Goal: Task Accomplishment & Management: Manage account settings

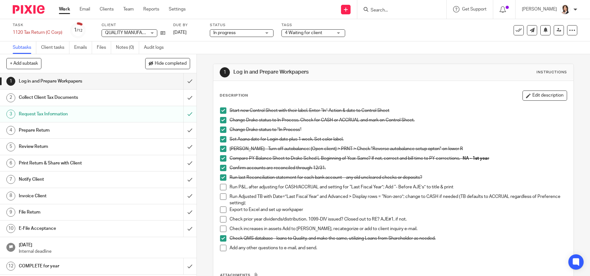
scroll to position [32, 0]
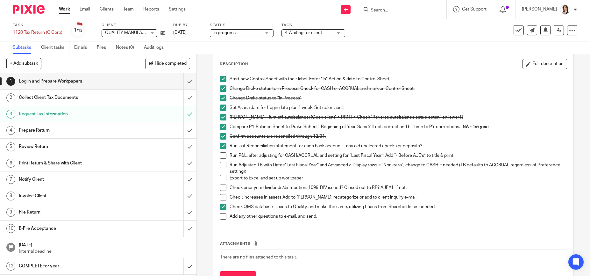
click at [379, 11] on input "Search" at bounding box center [398, 11] width 57 height 6
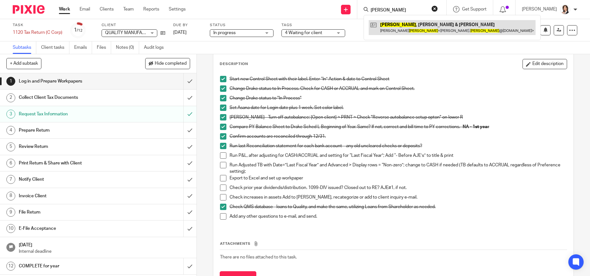
type input "connors"
click at [403, 31] on link at bounding box center [452, 27] width 167 height 15
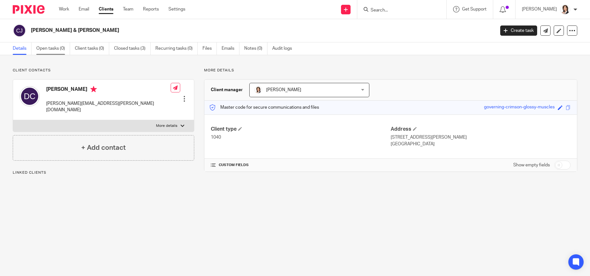
click at [48, 49] on link "Open tasks (0)" at bounding box center [53, 48] width 34 height 12
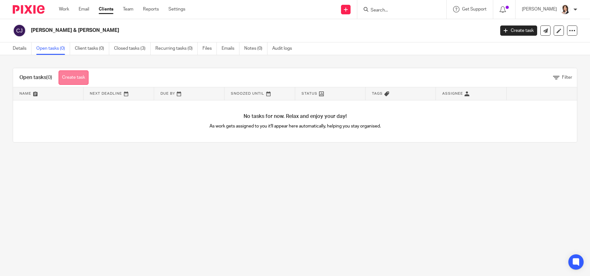
click at [75, 78] on link "Create task" at bounding box center [74, 77] width 30 height 14
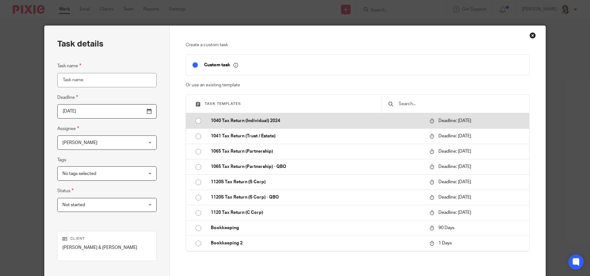
click at [226, 121] on p "1040 Tax Return (Individual) 2024" at bounding box center [317, 121] width 212 height 6
type input "2025-04-15"
type input "1040 Tax Return (Individual) 2024"
checkbox input "false"
radio input "true"
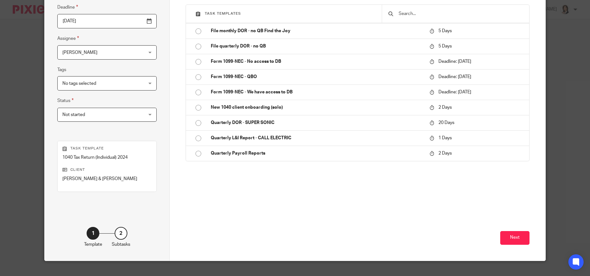
scroll to position [101, 0]
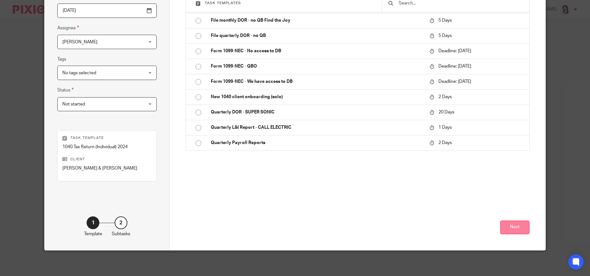
click at [516, 230] on button "Next" at bounding box center [514, 227] width 29 height 14
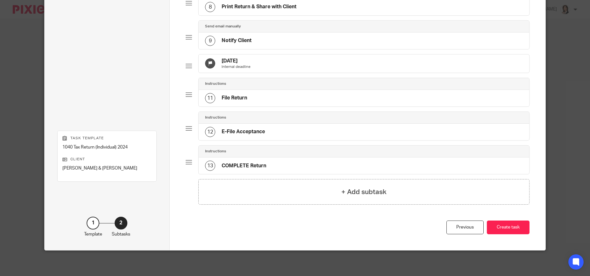
scroll to position [313, 0]
click at [505, 229] on button "Create task" at bounding box center [508, 227] width 43 height 14
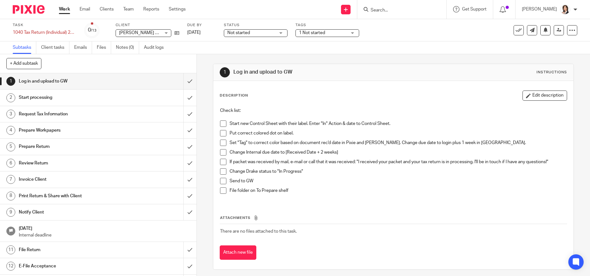
click at [386, 10] on input "Search" at bounding box center [398, 11] width 57 height 6
click at [58, 49] on link "Client tasks" at bounding box center [55, 47] width 28 height 12
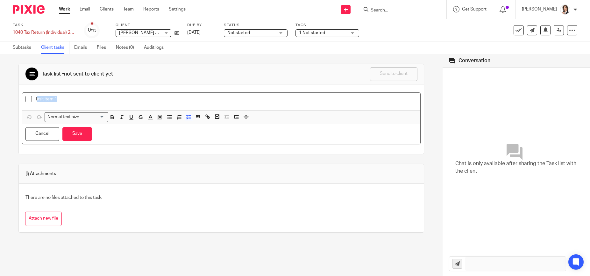
drag, startPoint x: 36, startPoint y: 96, endPoint x: 93, endPoint y: 100, distance: 57.1
click at [93, 100] on p "Task item 1" at bounding box center [226, 99] width 382 height 6
click at [36, 99] on p "REQ 9/26]" at bounding box center [226, 99] width 382 height 6
click at [80, 102] on p "[REQ 9/26]" at bounding box center [226, 99] width 382 height 6
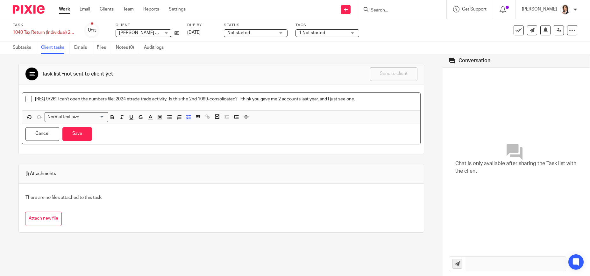
click at [47, 96] on p "[REQ 9/26] I can't open the numbers file: 2024 etrade trade activity. Is this t…" at bounding box center [226, 99] width 382 height 6
click at [395, 102] on p "[REQ 9/26] I can't open the numbers file: 2024 etrade trade activity. Is this t…" at bounding box center [226, 99] width 382 height 6
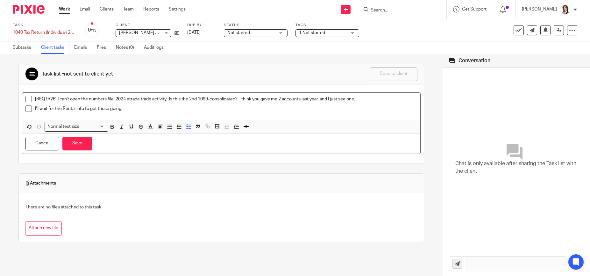
click at [82, 109] on p "I'll wait for the Rental info to get these going." at bounding box center [226, 108] width 382 height 6
click at [86, 109] on p "I'll wait for the Rental info to get these going." at bounding box center [226, 108] width 382 height 6
click at [79, 143] on button "Save" at bounding box center [77, 144] width 30 height 14
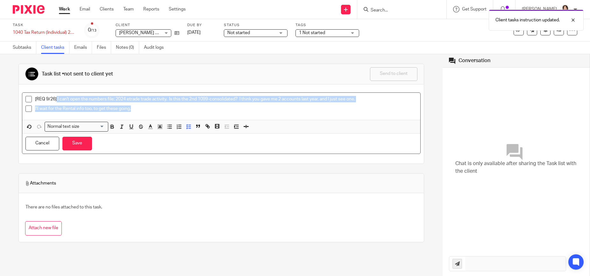
drag, startPoint x: 56, startPoint y: 98, endPoint x: 132, endPoint y: 112, distance: 76.9
click at [146, 112] on ul "[REQ 9/26] I can't open the numbers file: 2024 etrade trade activity. Is this t…" at bounding box center [221, 105] width 392 height 19
copy ul "I can't open the numbers file: 2024 etrade trade activity. Is this the 2nd 1099…"
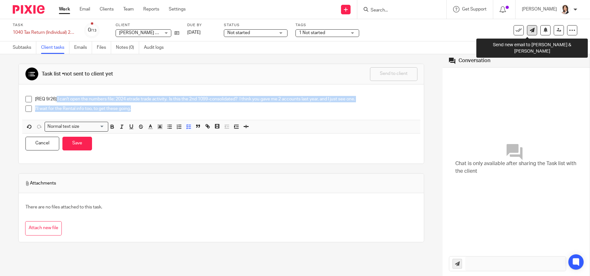
click at [530, 31] on icon at bounding box center [532, 30] width 5 height 5
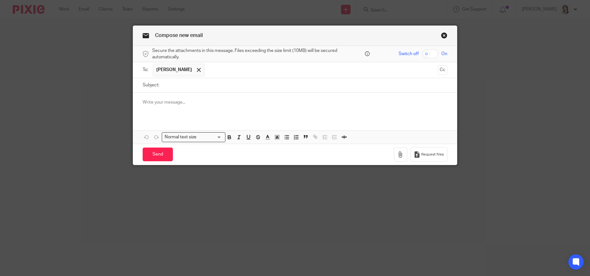
click at [234, 78] on input "Subject:" at bounding box center [304, 85] width 285 height 14
type input "C"
type input "numbers file"
click at [202, 99] on p at bounding box center [295, 102] width 305 height 6
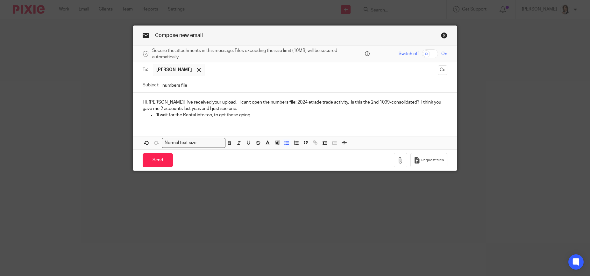
click at [217, 101] on p "Hi, Denise! I've received your upload. I can't open the numbers file: 2024 etra…" at bounding box center [295, 105] width 305 height 13
click at [248, 121] on div "Hi, Denise! I've received your upload. Question: I can't open the numbers file:…" at bounding box center [295, 108] width 324 height 31
click at [153, 120] on div "Hi, Denise! I've received your upload. Question: I can't open the numbers file:…" at bounding box center [295, 108] width 324 height 31
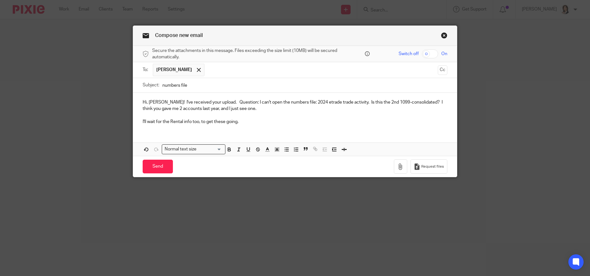
click at [195, 126] on div "Hi, Denise! I've received your upload. Question: I can't open the numbers file:…" at bounding box center [295, 111] width 324 height 37
click at [200, 123] on p "I'll wait for the Rental info too, to get these going." at bounding box center [295, 121] width 305 height 6
click at [218, 99] on p "Hi, Denise! I've received your upload. Question: I can't open the numbers file:…" at bounding box center [295, 105] width 305 height 13
click at [318, 105] on p "Hi, Denise! I've received your upload. Thank you! Question: I can't open the nu…" at bounding box center [295, 105] width 305 height 13
click at [372, 102] on p "Hi, Denise! I've received your upload. Thank you! Question: I can't open the nu…" at bounding box center [295, 105] width 305 height 13
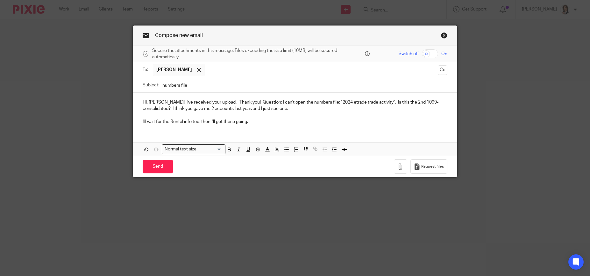
click at [289, 108] on p "Hi, Denise! I've received your upload. Thank you! Question: I can't open the nu…" at bounding box center [295, 105] width 305 height 13
click at [157, 168] on input "Send" at bounding box center [158, 167] width 30 height 14
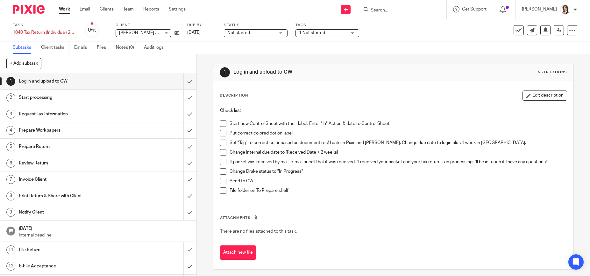
click at [139, 66] on div "+ Add subtask Cancel + Add" at bounding box center [98, 63] width 197 height 19
click at [389, 7] on form at bounding box center [404, 9] width 68 height 8
click at [386, 12] on input "Search" at bounding box center [398, 11] width 57 height 6
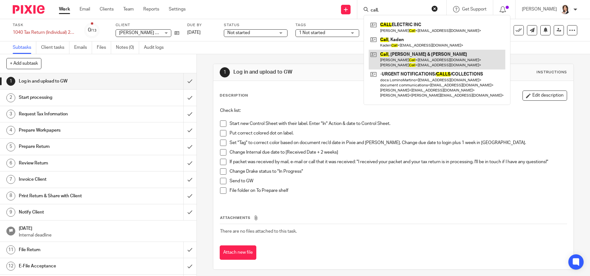
type input "call,"
click at [401, 57] on link at bounding box center [437, 60] width 137 height 20
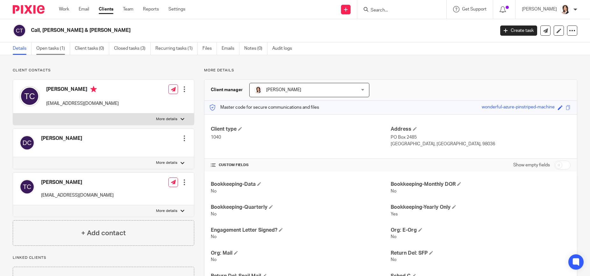
click at [53, 46] on link "Open tasks (1)" at bounding box center [53, 48] width 34 height 12
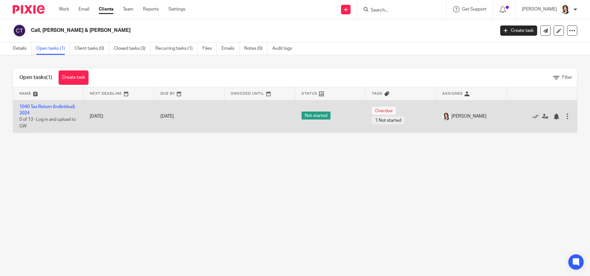
click at [39, 109] on td "1040 Tax Return (Individual) 2024 0 of 13 · Log in and upload to GW" at bounding box center [48, 116] width 70 height 32
click at [71, 108] on link "1040 Tax Return (Individual) 2024" at bounding box center [46, 109] width 55 height 11
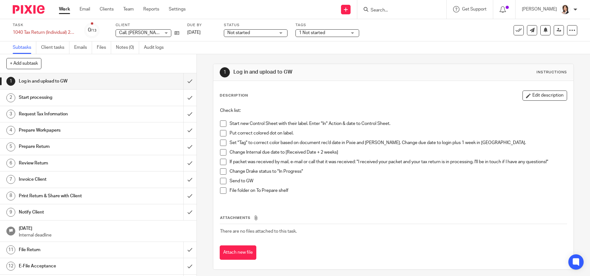
click at [222, 125] on span at bounding box center [223, 123] width 6 height 6
click at [222, 134] on span at bounding box center [223, 133] width 6 height 6
